Goal: Navigation & Orientation: Find specific page/section

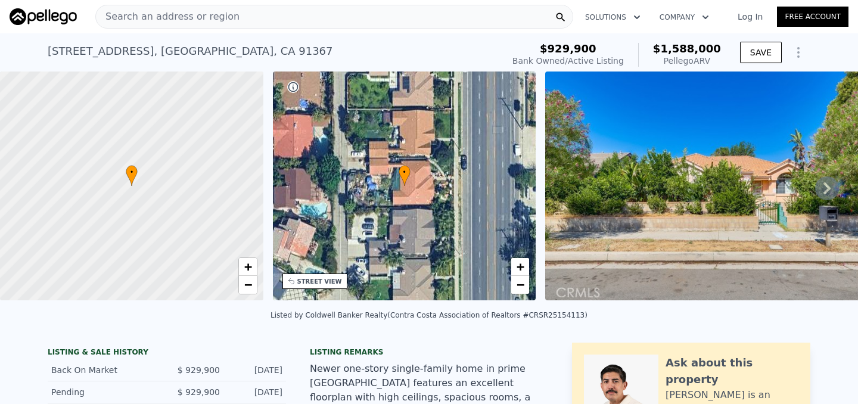
click at [826, 194] on icon at bounding box center [827, 188] width 24 height 24
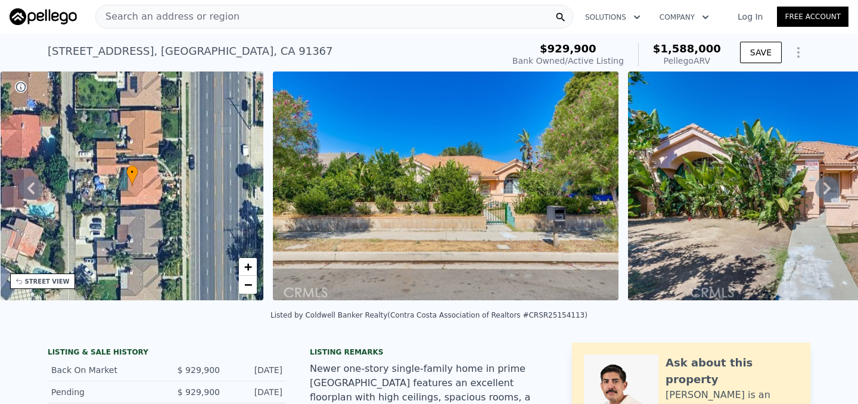
click at [826, 194] on icon at bounding box center [827, 188] width 24 height 24
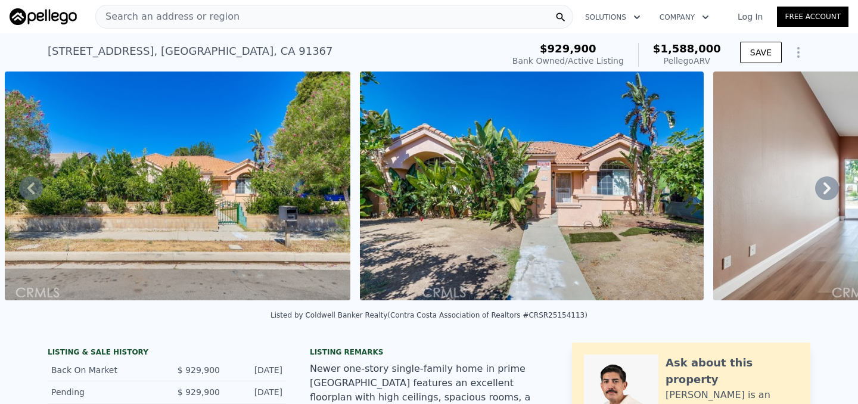
click at [826, 194] on icon at bounding box center [827, 188] width 24 height 24
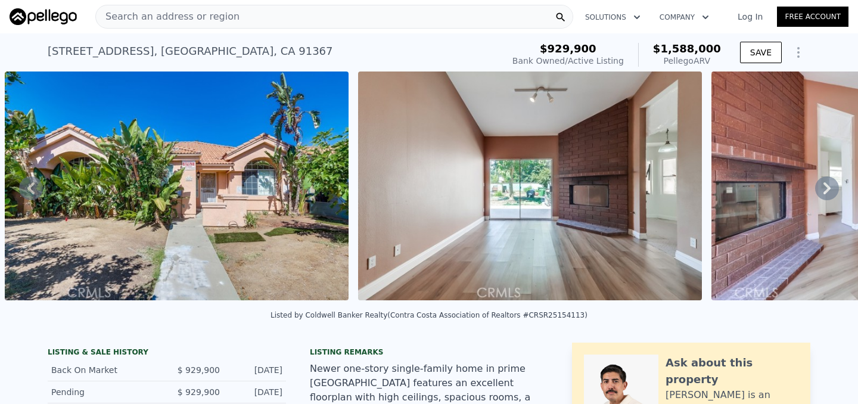
click at [826, 194] on icon at bounding box center [827, 188] width 24 height 24
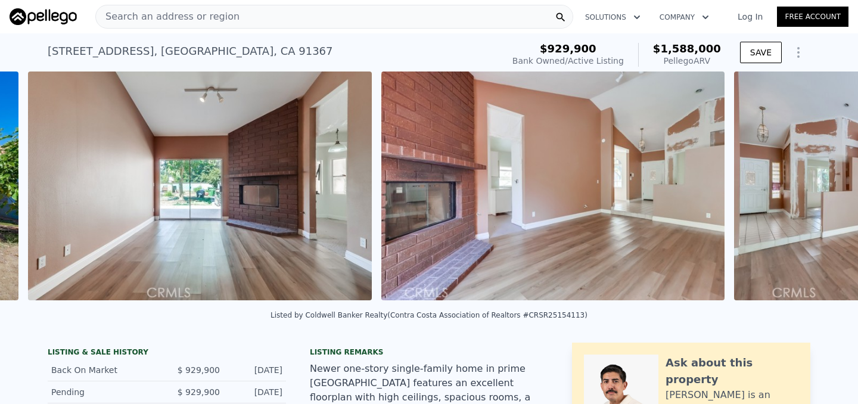
scroll to position [0, 1254]
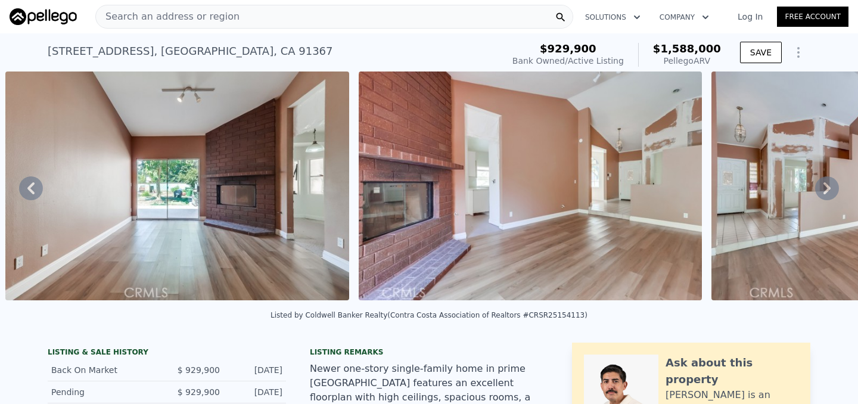
click at [826, 194] on icon at bounding box center [827, 188] width 24 height 24
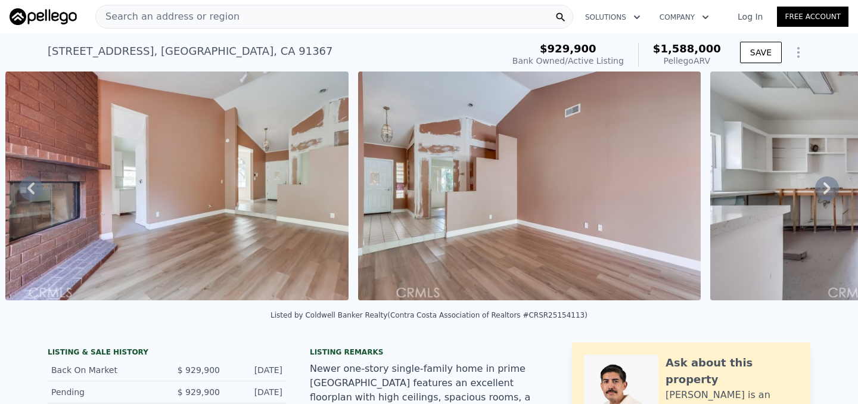
click at [826, 194] on icon at bounding box center [827, 188] width 24 height 24
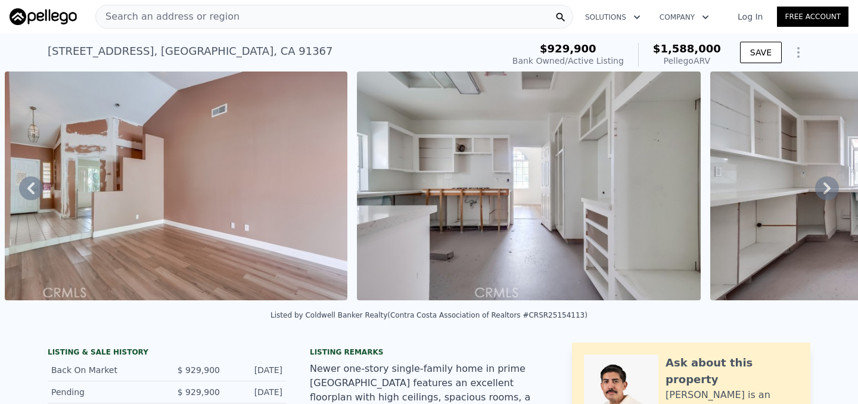
click at [826, 194] on icon at bounding box center [827, 188] width 24 height 24
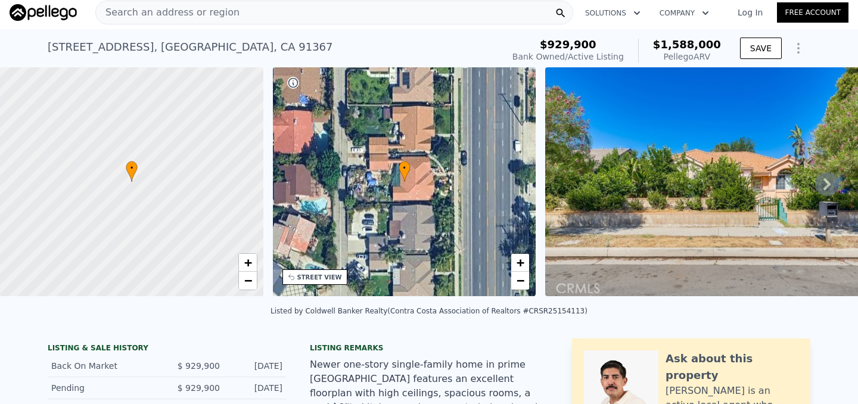
scroll to position [0, 0]
